Goal: Information Seeking & Learning: Check status

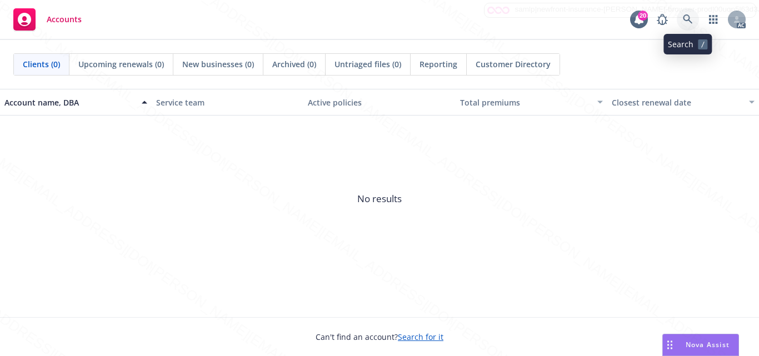
click at [683, 22] on icon at bounding box center [688, 19] width 10 height 10
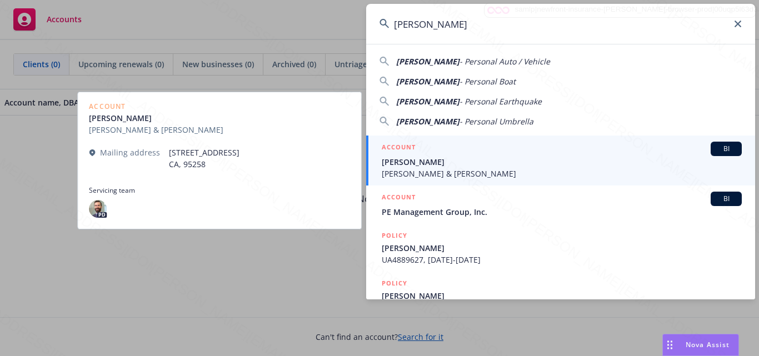
type input "[PERSON_NAME]"
click at [485, 152] on div "ACCOUNT BI" at bounding box center [562, 149] width 360 height 14
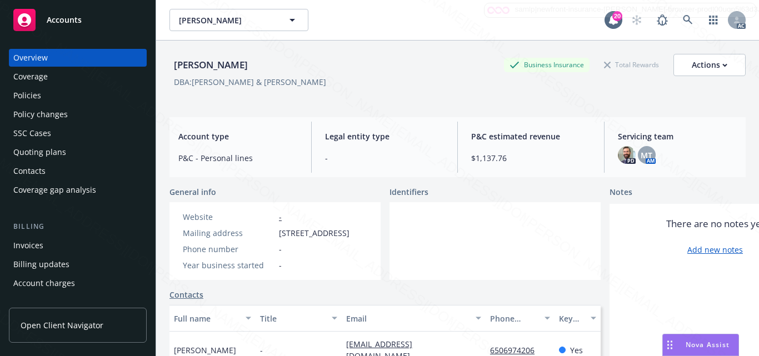
click at [7, 98] on div "Overview Coverage Policies Policy changes SSC Cases Quoting plans Contacts Cove…" at bounding box center [78, 196] width 156 height 321
click at [23, 98] on div "Policies" at bounding box center [27, 96] width 28 height 18
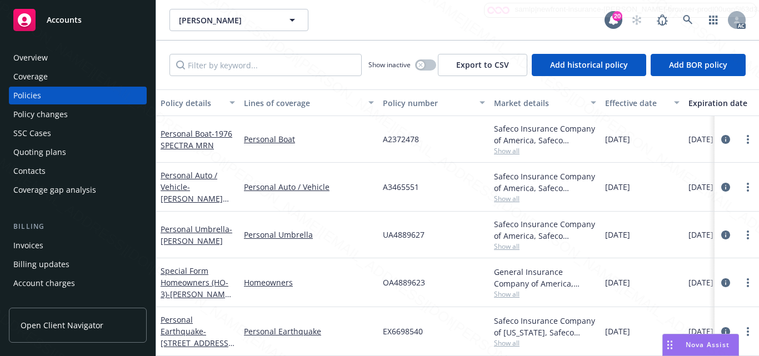
scroll to position [57, 0]
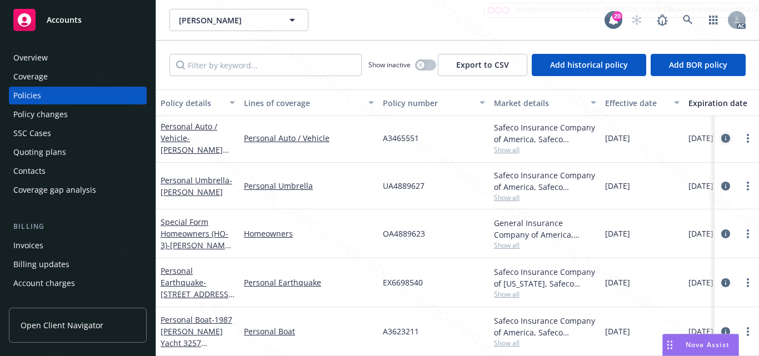
click at [721, 134] on icon "circleInformation" at bounding box center [725, 138] width 9 height 9
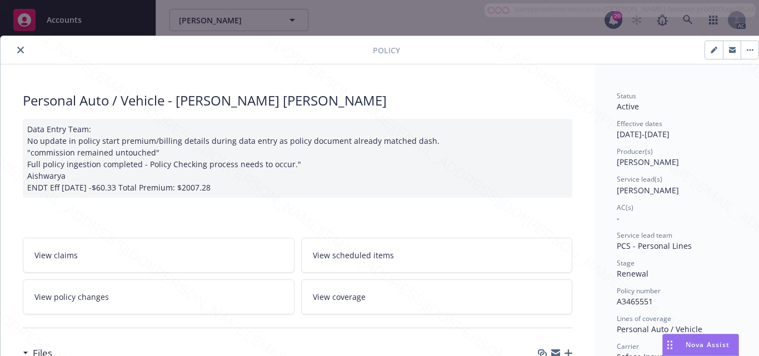
click at [348, 307] on link "View coverage" at bounding box center [437, 297] width 272 height 35
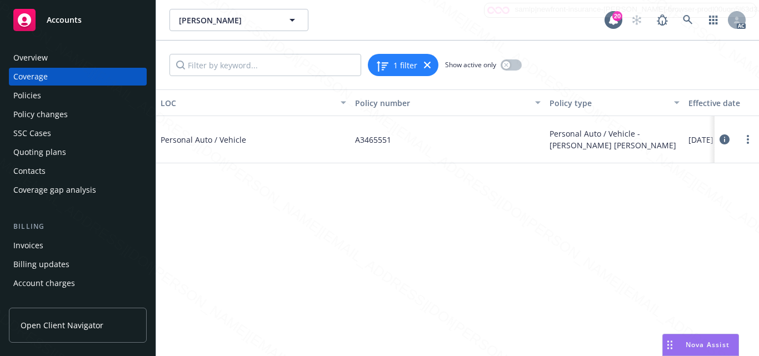
click at [725, 142] on icon at bounding box center [725, 139] width 10 height 10
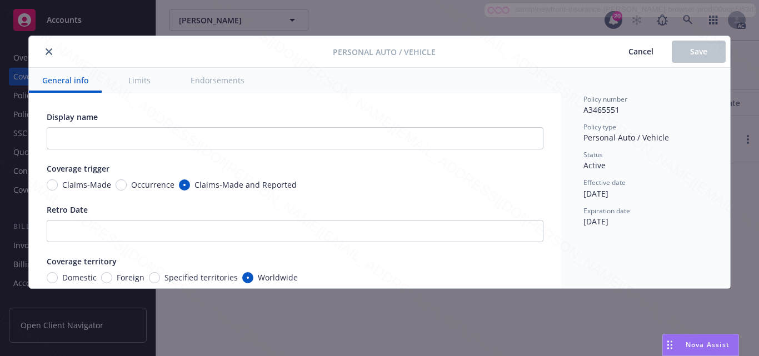
click at [211, 83] on button "Endorsements" at bounding box center [217, 80] width 81 height 25
type textarea "x"
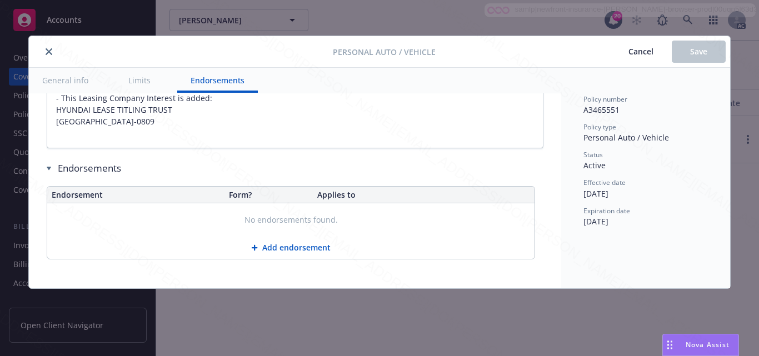
scroll to position [837, 0]
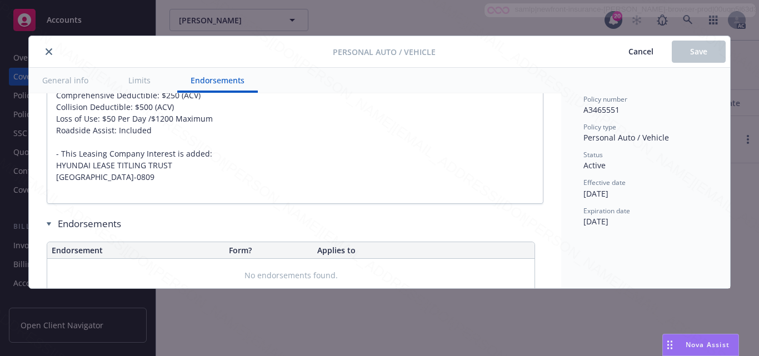
click at [49, 53] on icon "close" at bounding box center [49, 51] width 7 height 7
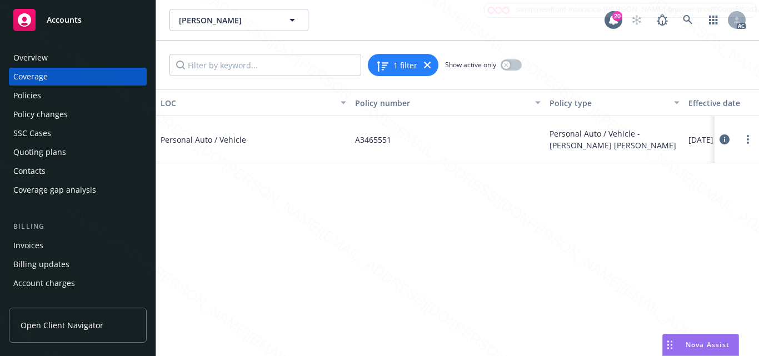
click at [52, 97] on div "Policies" at bounding box center [77, 96] width 129 height 18
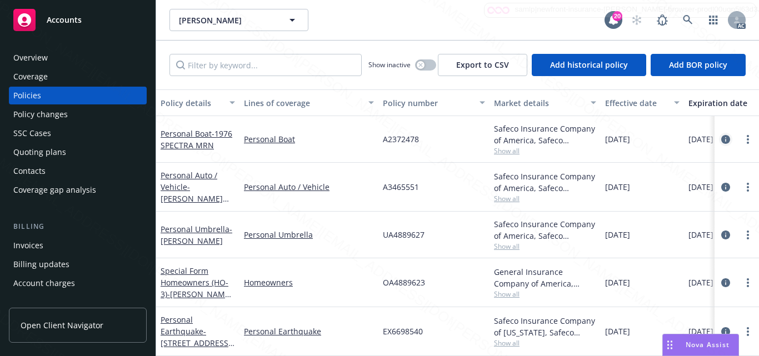
click at [721, 141] on icon "circleInformation" at bounding box center [725, 139] width 9 height 9
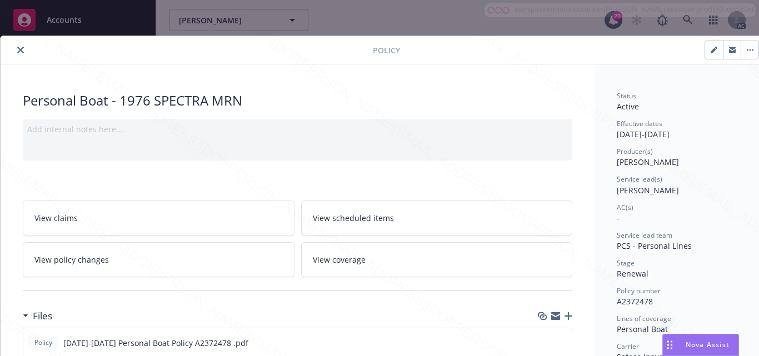
click at [16, 48] on button "close" at bounding box center [20, 49] width 13 height 13
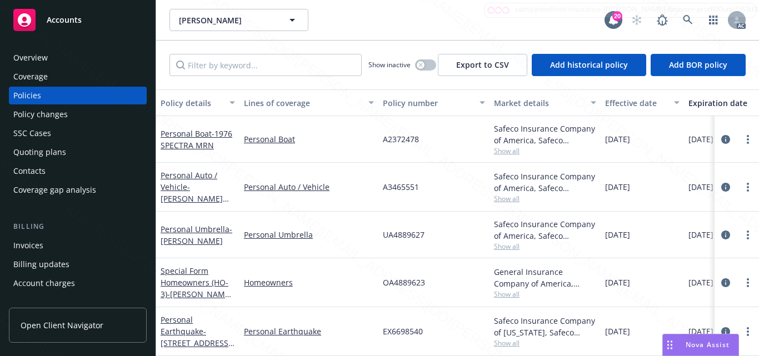
click at [47, 119] on div "Policy changes" at bounding box center [40, 115] width 54 height 18
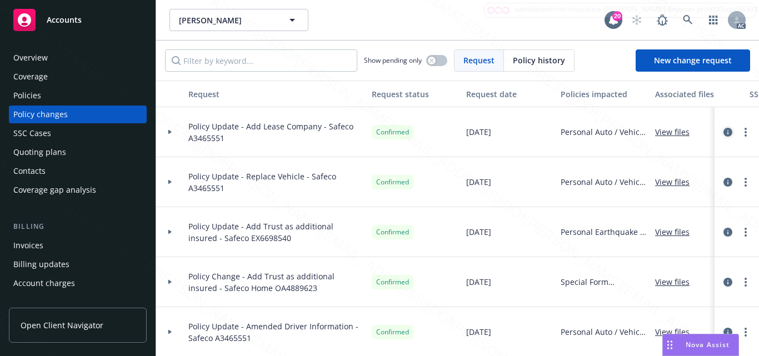
click at [724, 133] on icon "circleInformation" at bounding box center [728, 132] width 9 height 9
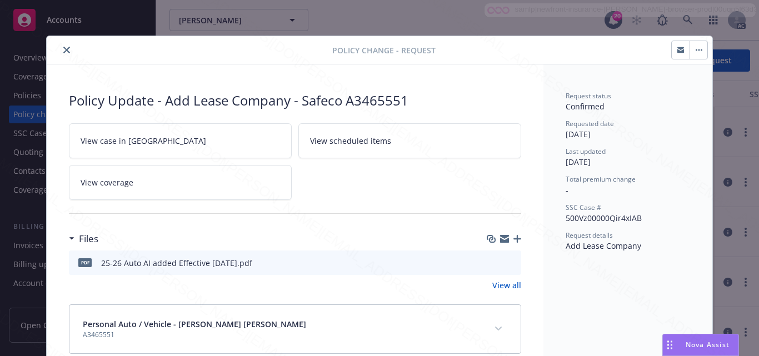
scroll to position [22, 0]
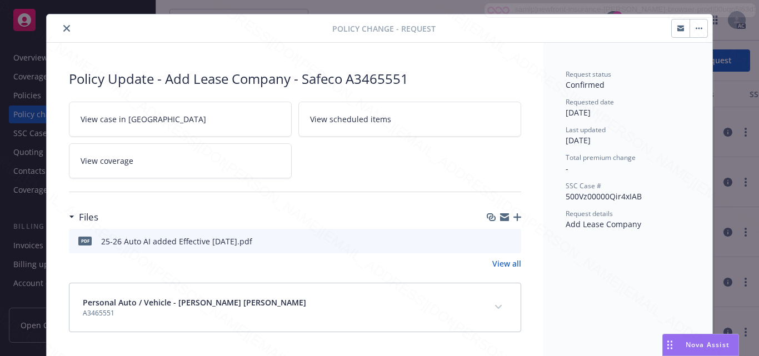
click at [251, 171] on link "View coverage" at bounding box center [180, 160] width 223 height 35
click at [166, 122] on link "View case in SSC" at bounding box center [180, 119] width 223 height 35
click at [65, 29] on icon "close" at bounding box center [66, 28] width 7 height 7
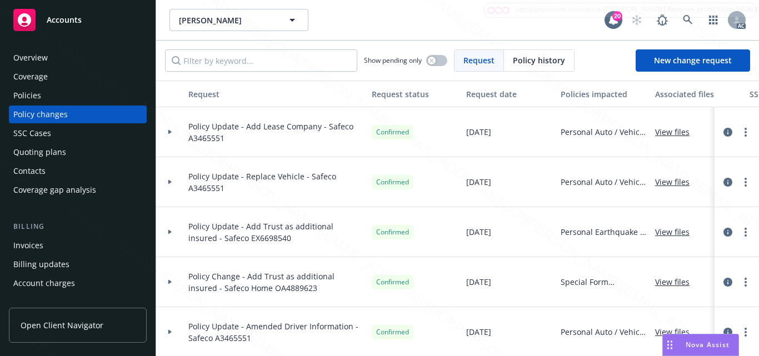
click at [32, 52] on div "Overview" at bounding box center [30, 58] width 34 height 18
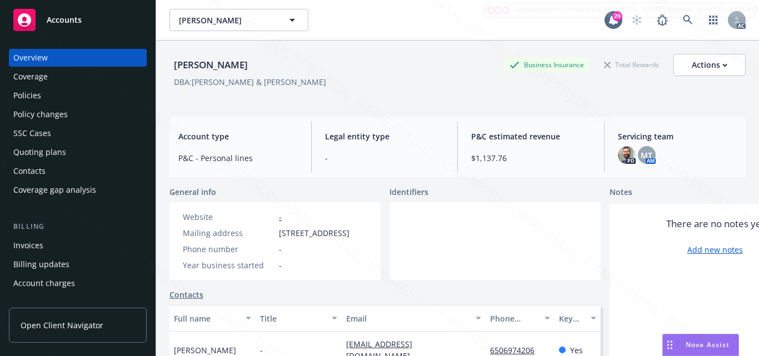
click at [42, 21] on div "Accounts" at bounding box center [77, 20] width 129 height 22
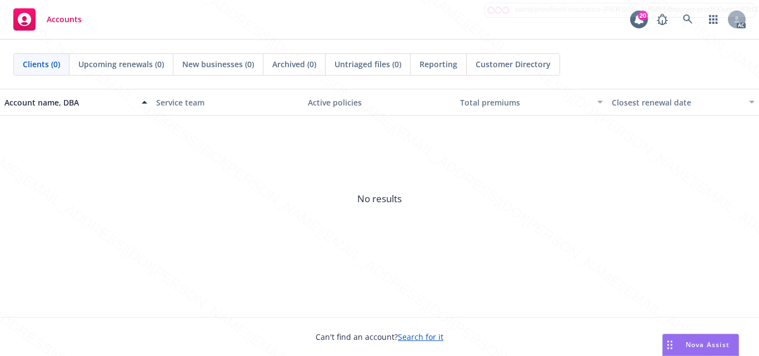
click at [417, 258] on span "No results" at bounding box center [379, 199] width 759 height 167
